Goal: Register for event/course

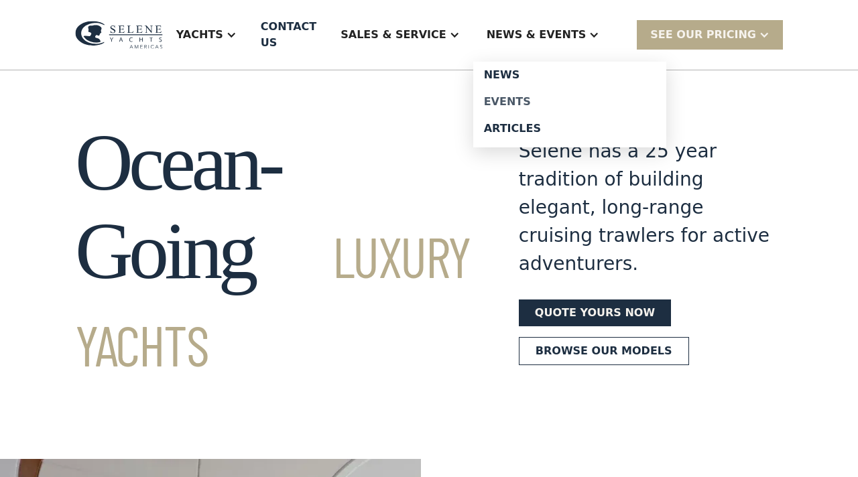
click at [533, 105] on div "Events" at bounding box center [570, 102] width 172 height 11
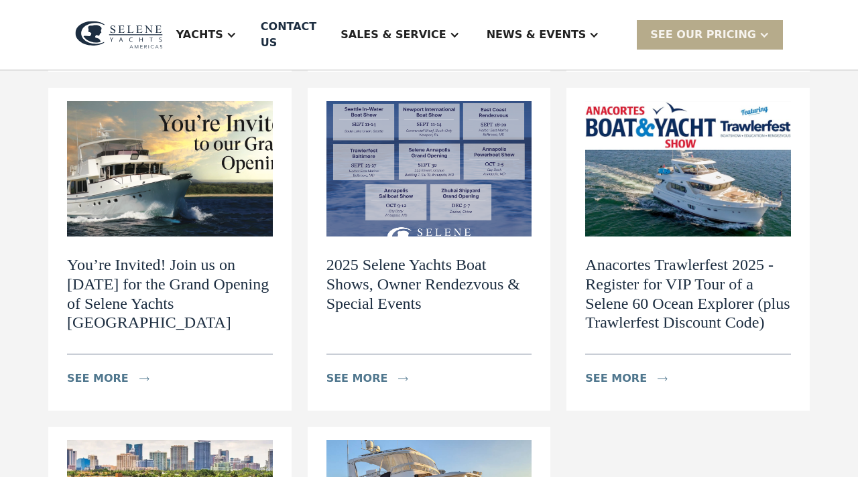
scroll to position [485, 0]
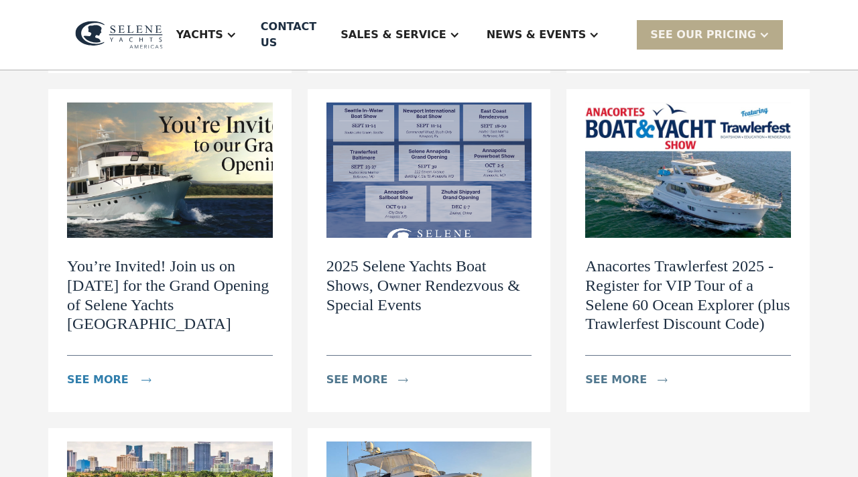
click at [97, 372] on div "see more" at bounding box center [98, 380] width 62 height 16
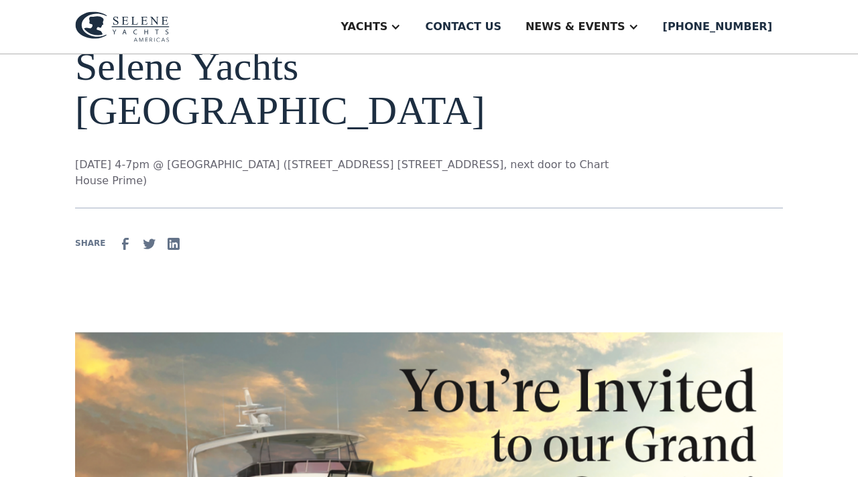
scroll to position [121, 0]
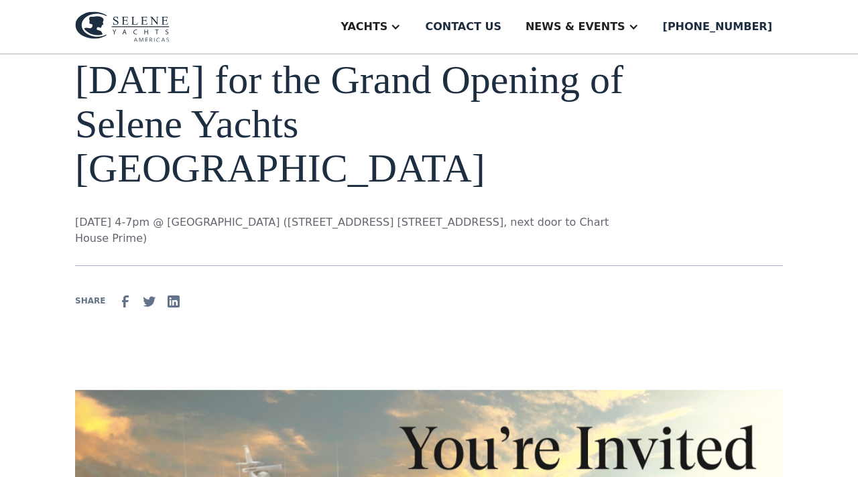
click at [92, 301] on div "SHARE" at bounding box center [90, 301] width 30 height 12
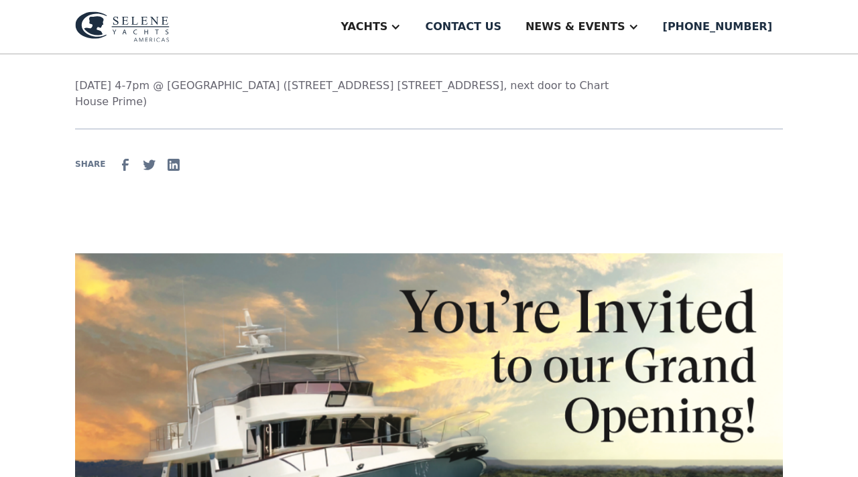
scroll to position [0, 0]
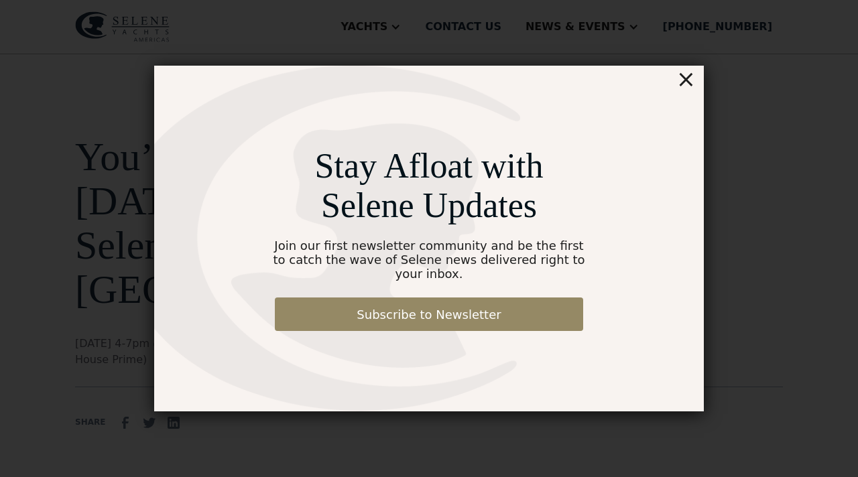
click at [687, 89] on div "×" at bounding box center [686, 79] width 19 height 27
